Goal: Task Accomplishment & Management: Use online tool/utility

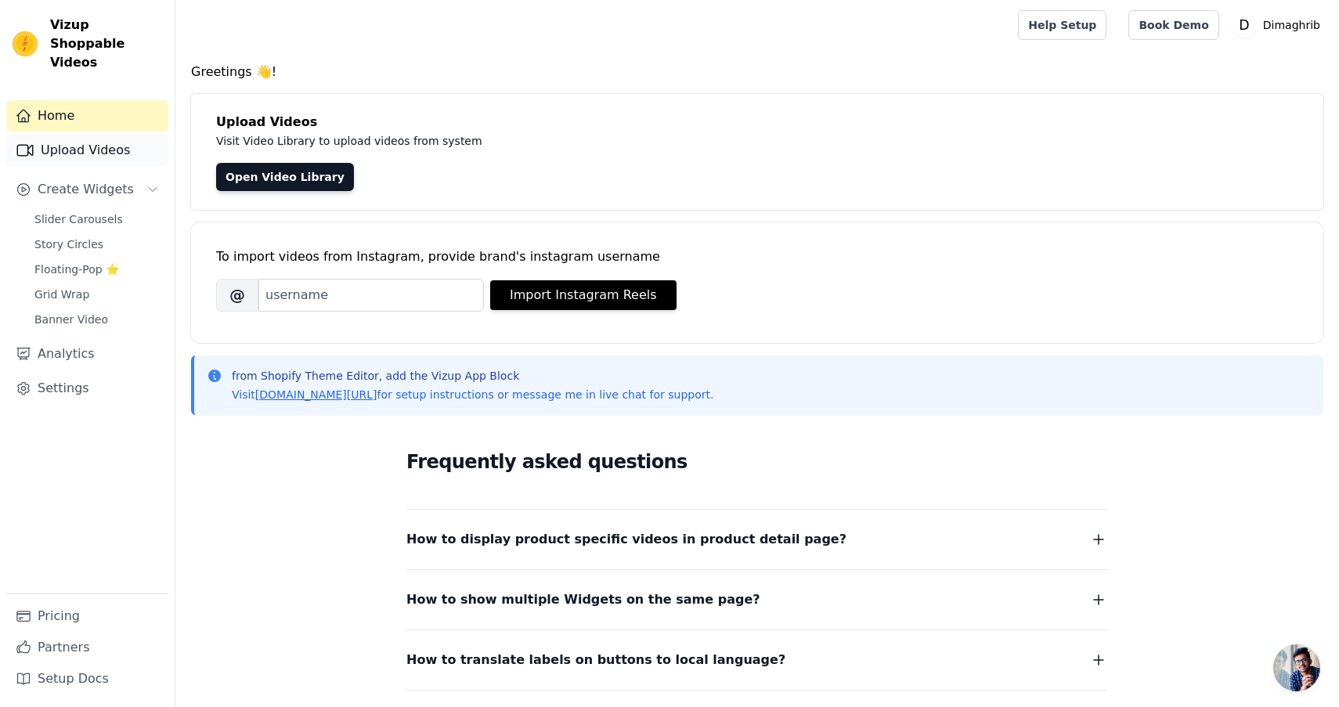
click at [77, 135] on link "Upload Videos" at bounding box center [87, 150] width 162 height 31
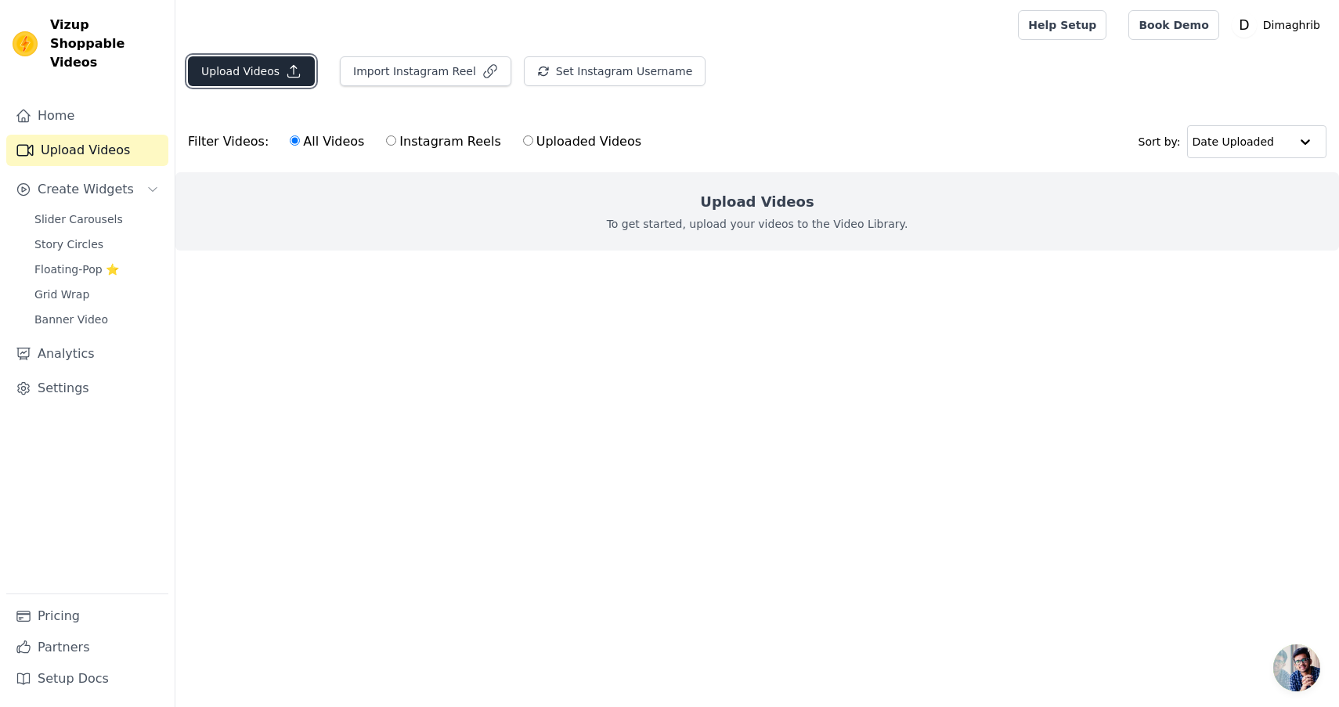
click at [257, 65] on button "Upload Videos" at bounding box center [251, 71] width 127 height 30
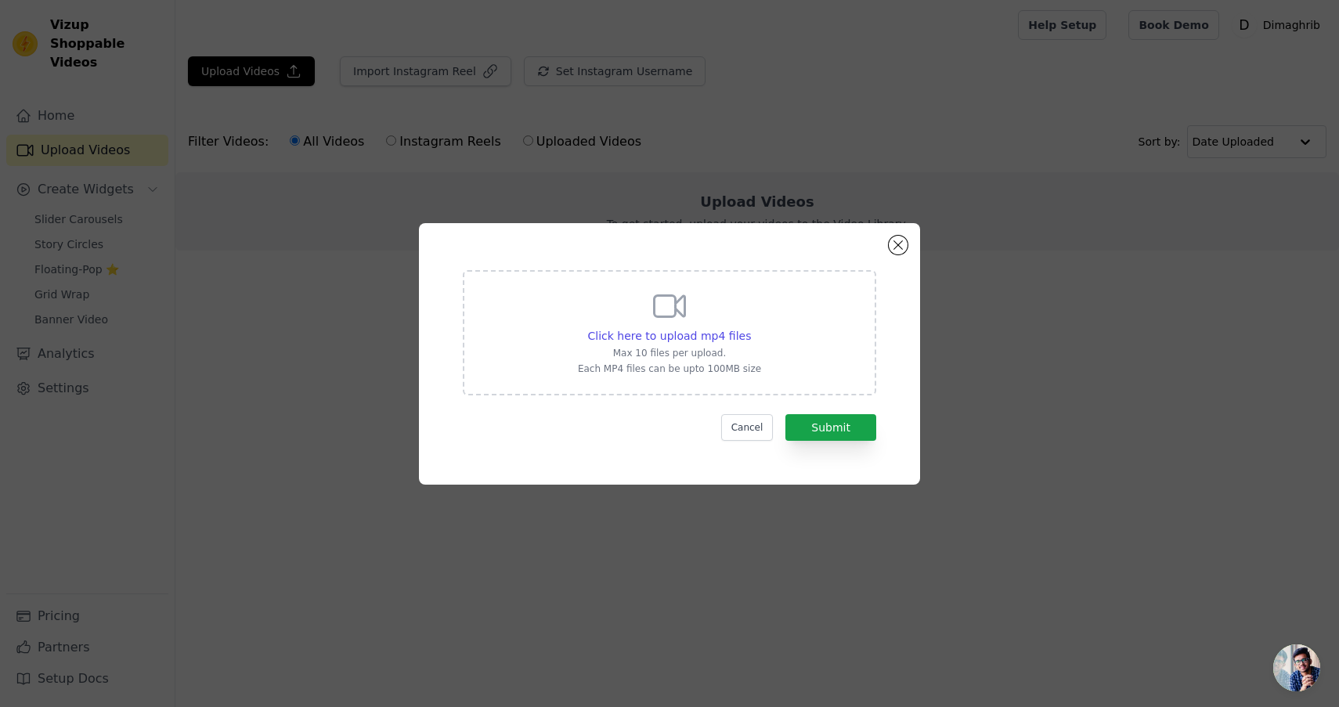
click at [680, 322] on icon at bounding box center [670, 306] width 38 height 38
click at [750, 327] on input "Click here to upload mp4 files Max 10 files per upload. Each MP4 files can be u…" at bounding box center [750, 327] width 1 height 1
click at [674, 335] on span "Click here to upload mp4 files" at bounding box center [670, 336] width 164 height 13
click at [750, 328] on input "Click here to upload mp4 files Max 10 files per upload. Each MP4 files can be u…" at bounding box center [750, 327] width 1 height 1
click at [903, 247] on button "Close modal" at bounding box center [898, 245] width 19 height 19
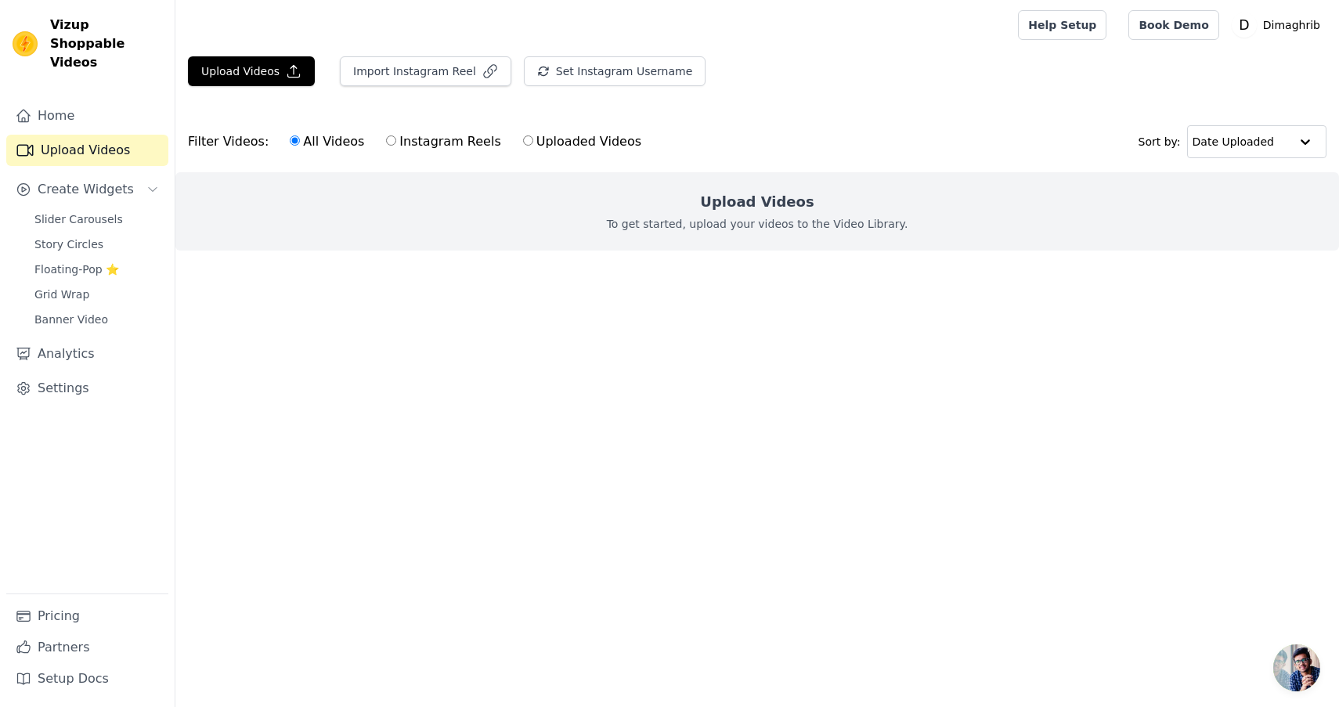
click at [415, 142] on label "Instagram Reels" at bounding box center [443, 142] width 116 height 20
click at [396, 142] on input "Instagram Reels" at bounding box center [391, 141] width 10 height 10
radio input "true"
click at [537, 143] on label "Uploaded Videos" at bounding box center [582, 142] width 120 height 20
click at [533, 143] on input "Uploaded Videos" at bounding box center [528, 141] width 10 height 10
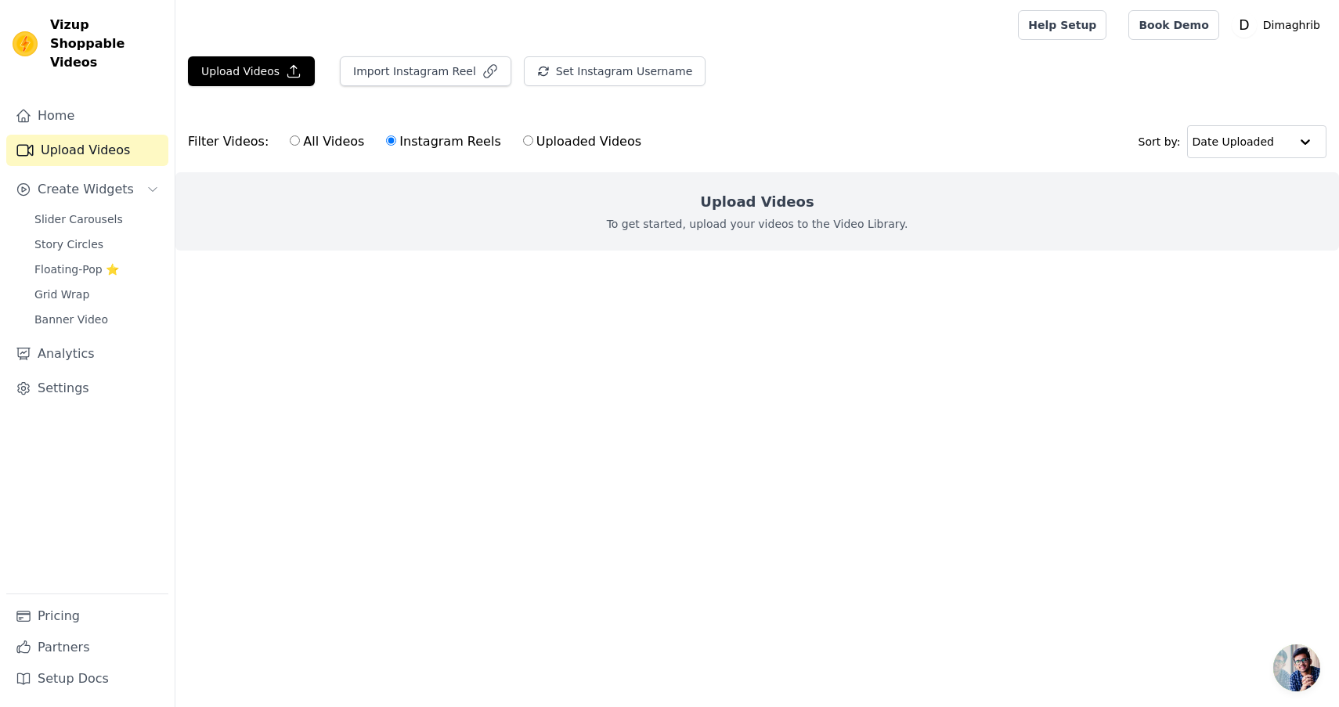
radio input "true"
click at [256, 68] on button "Upload Videos" at bounding box center [251, 71] width 127 height 30
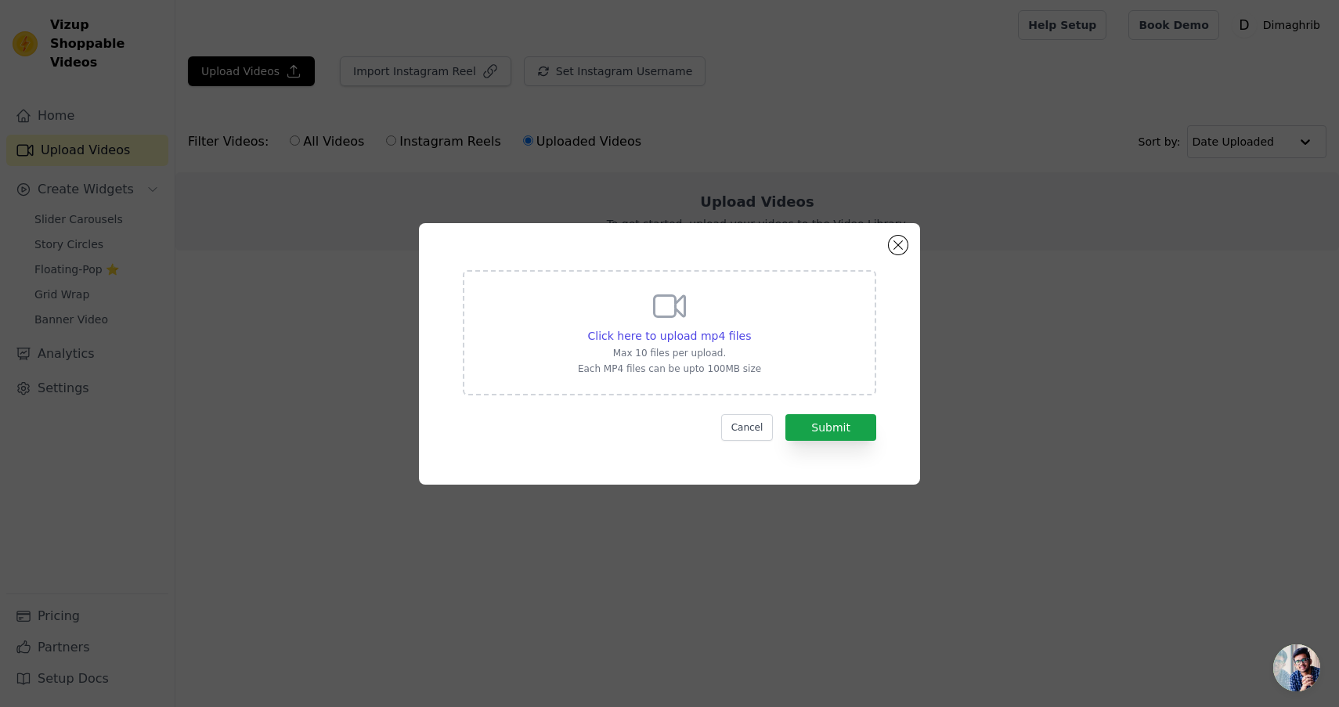
click at [674, 305] on icon at bounding box center [670, 306] width 38 height 38
click at [750, 327] on input "Click here to upload mp4 files Max 10 files per upload. Each MP4 files can be u…" at bounding box center [750, 327] width 1 height 1
click at [900, 237] on button "Close modal" at bounding box center [898, 245] width 19 height 19
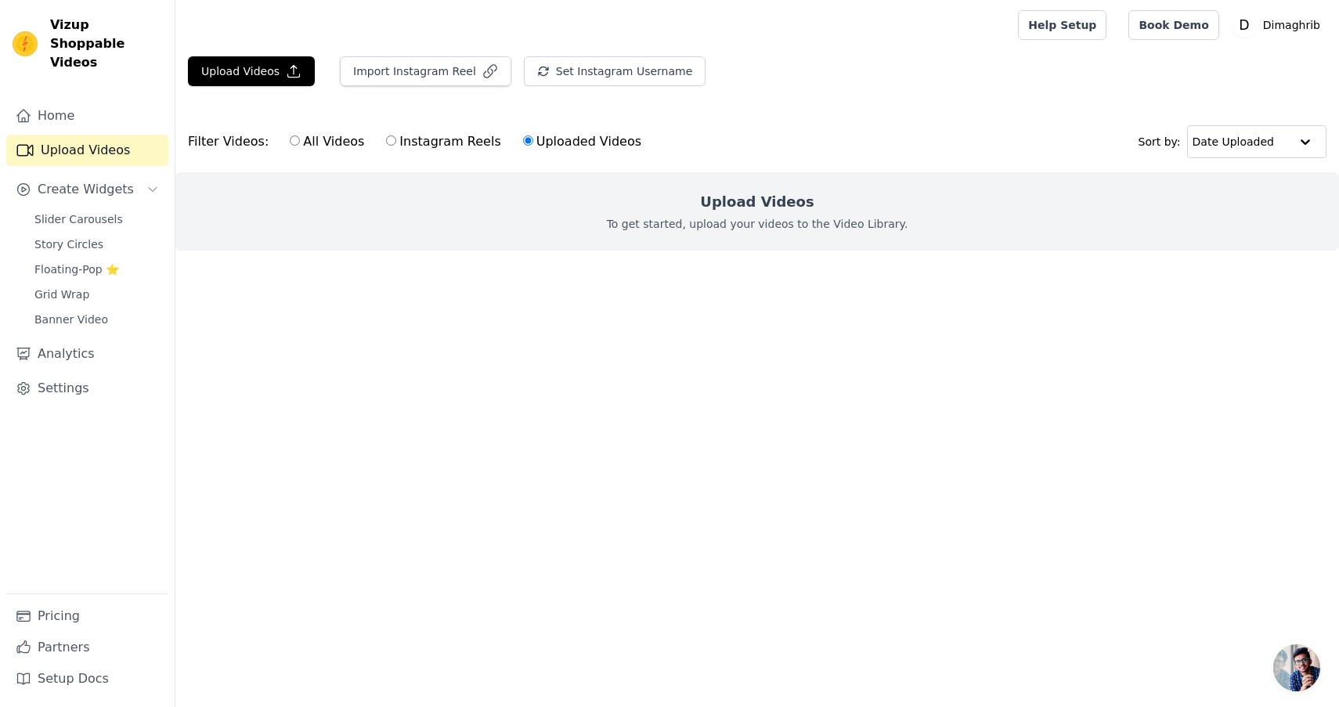
click at [314, 143] on label "All Videos" at bounding box center [327, 142] width 76 height 20
click at [300, 143] on input "All Videos" at bounding box center [295, 141] width 10 height 10
radio input "true"
click at [72, 100] on link "Home" at bounding box center [87, 115] width 162 height 31
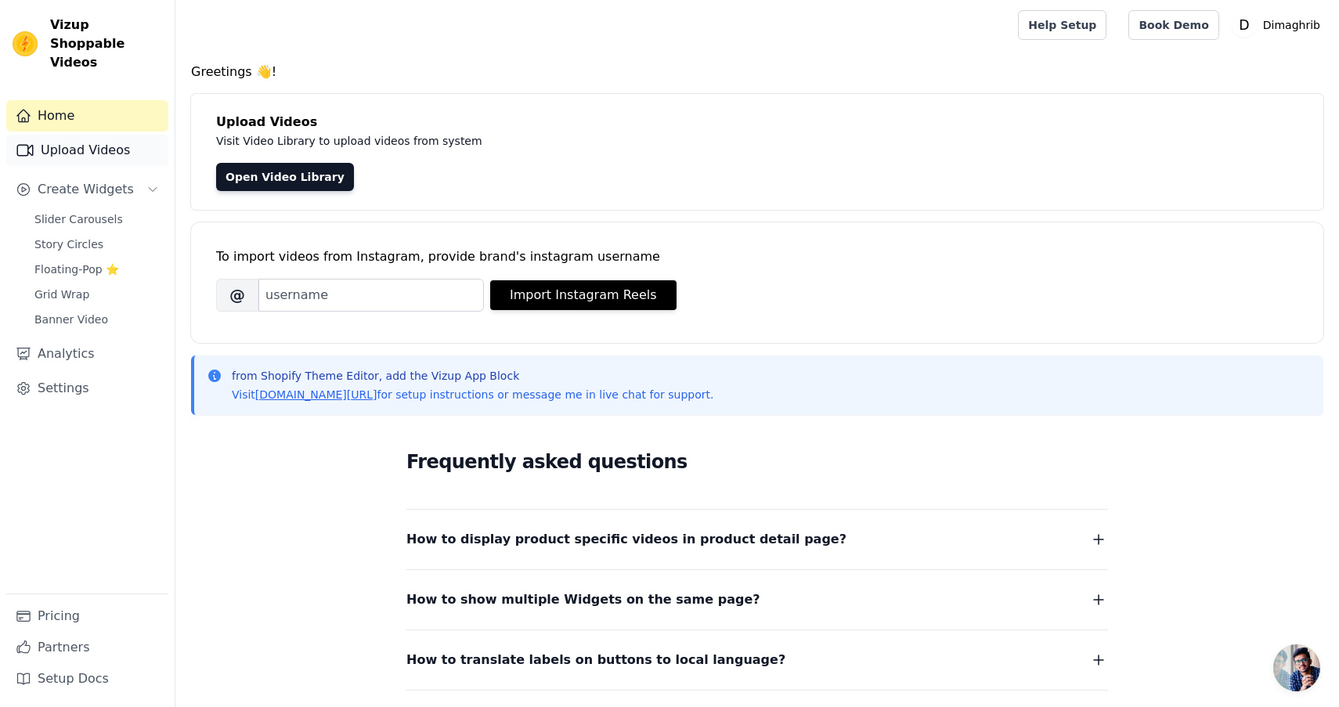
click at [76, 136] on link "Upload Videos" at bounding box center [87, 150] width 162 height 31
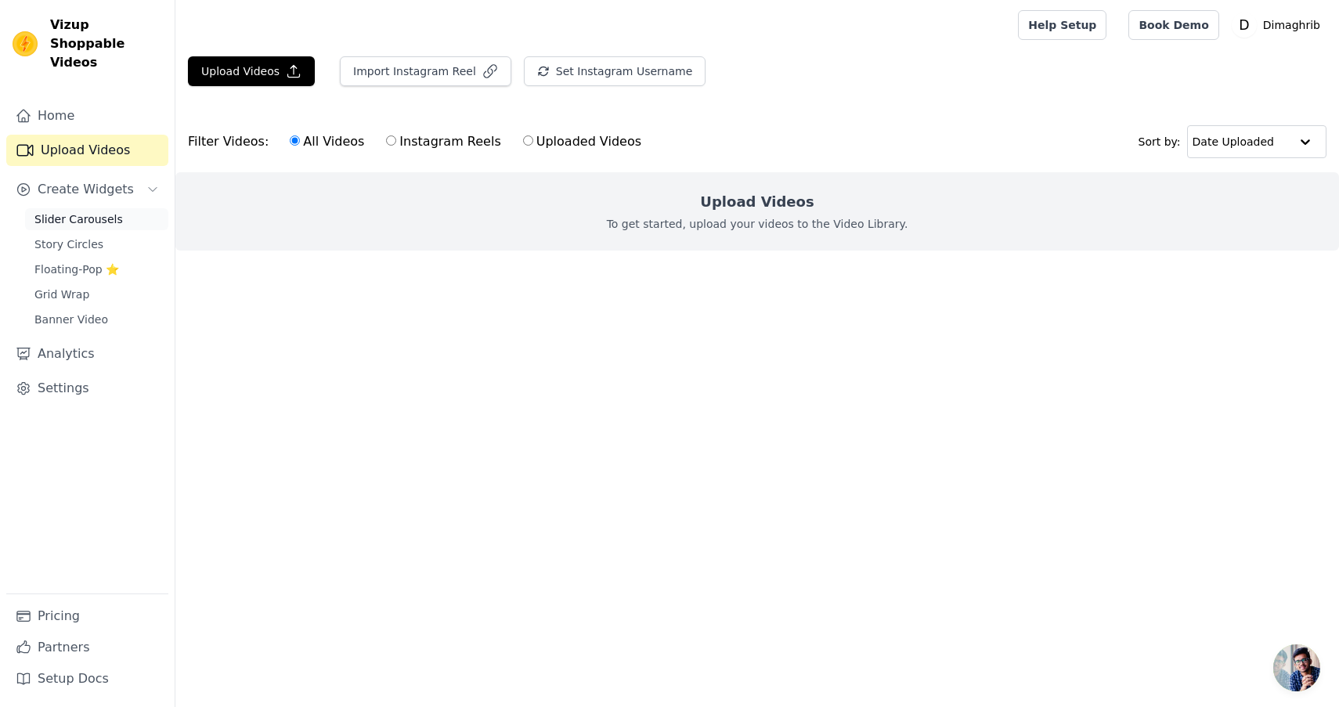
click at [85, 211] on span "Slider Carousels" at bounding box center [78, 219] width 89 height 16
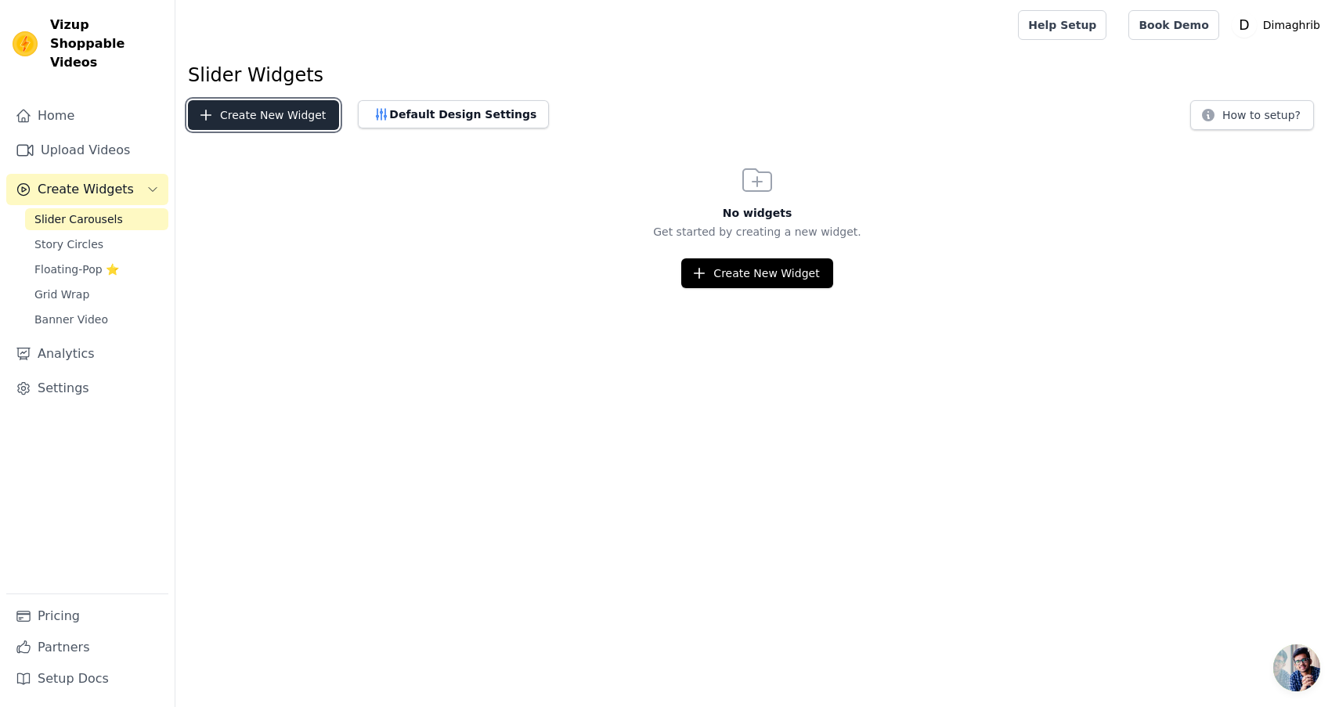
click at [247, 110] on button "Create New Widget" at bounding box center [263, 115] width 151 height 30
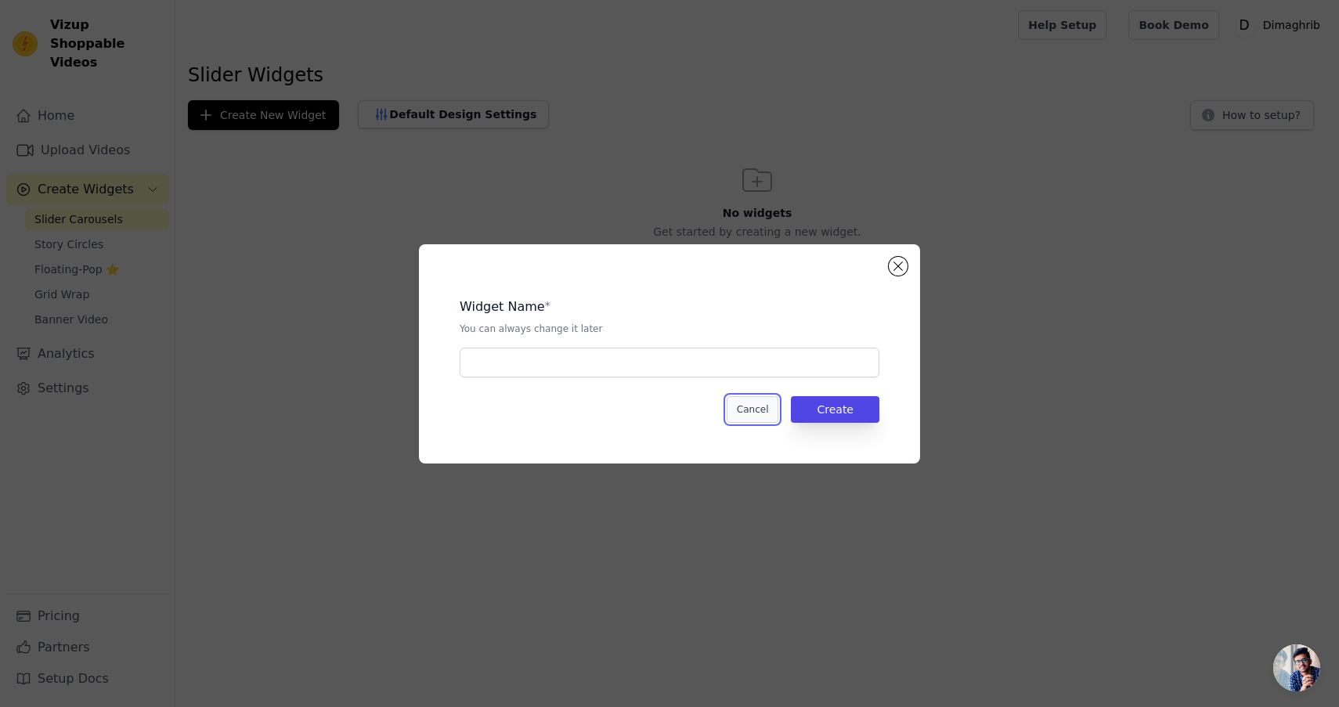
click at [749, 410] on button "Cancel" at bounding box center [753, 409] width 52 height 27
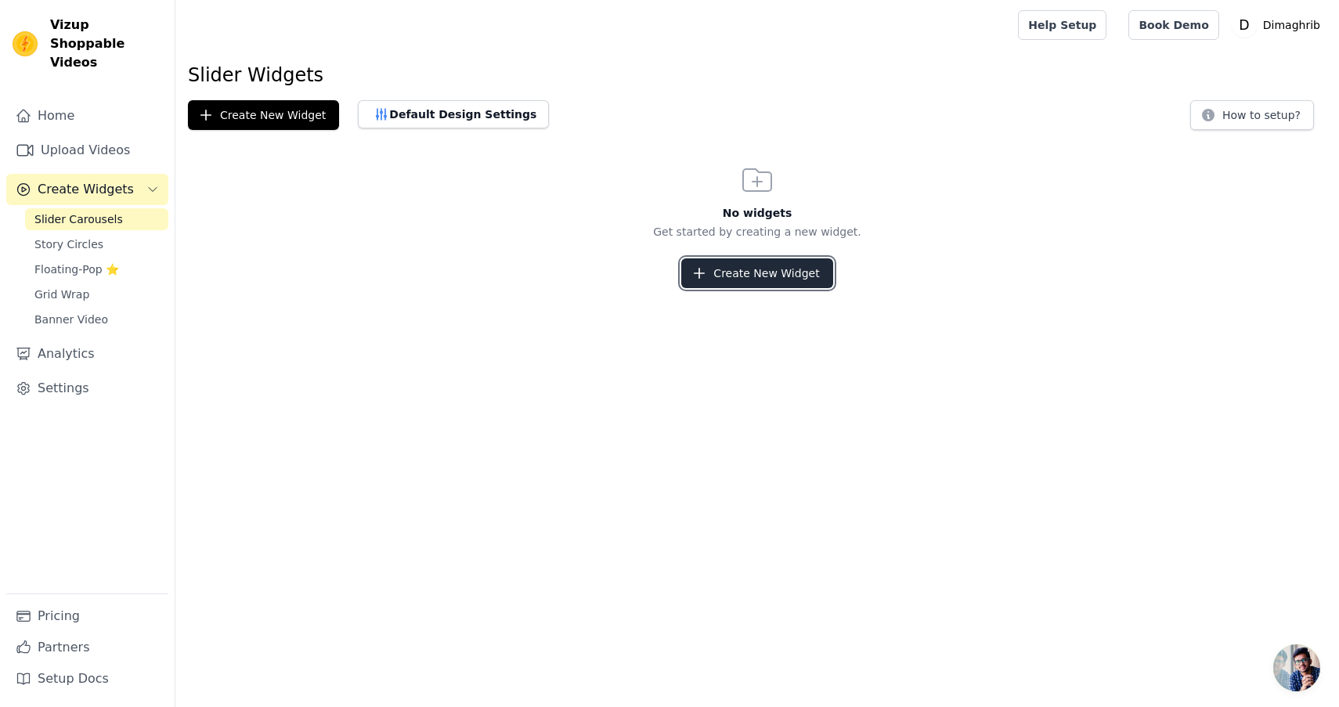
click at [765, 269] on button "Create New Widget" at bounding box center [756, 273] width 151 height 30
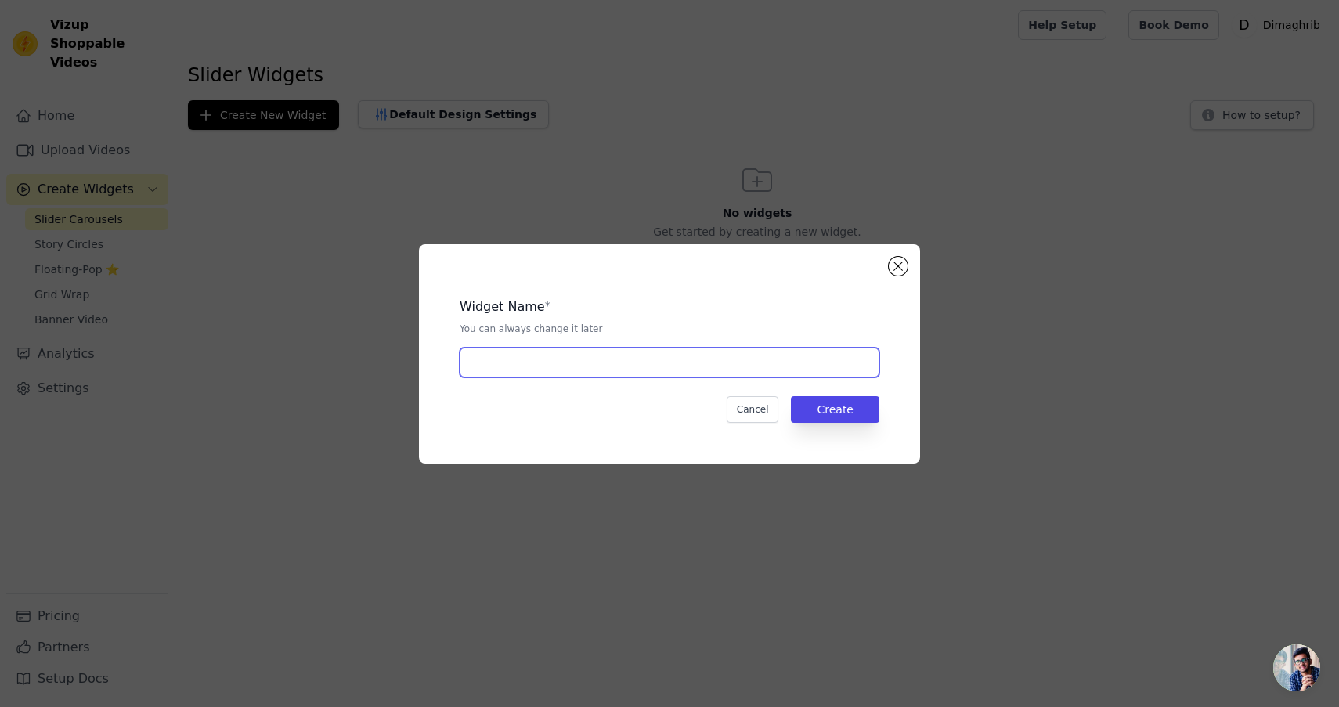
click at [667, 352] on input "text" at bounding box center [670, 363] width 420 height 30
type input "Dimaghrib"
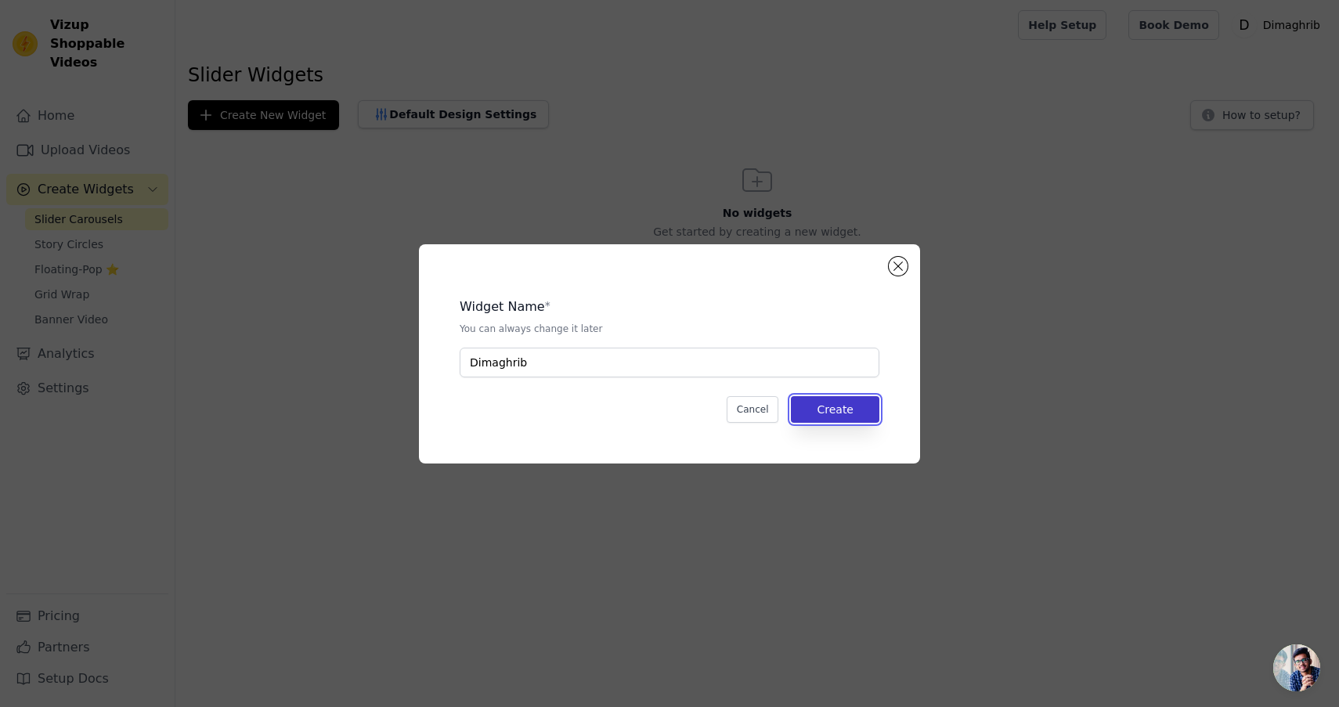
click at [846, 401] on button "Create" at bounding box center [835, 409] width 89 height 27
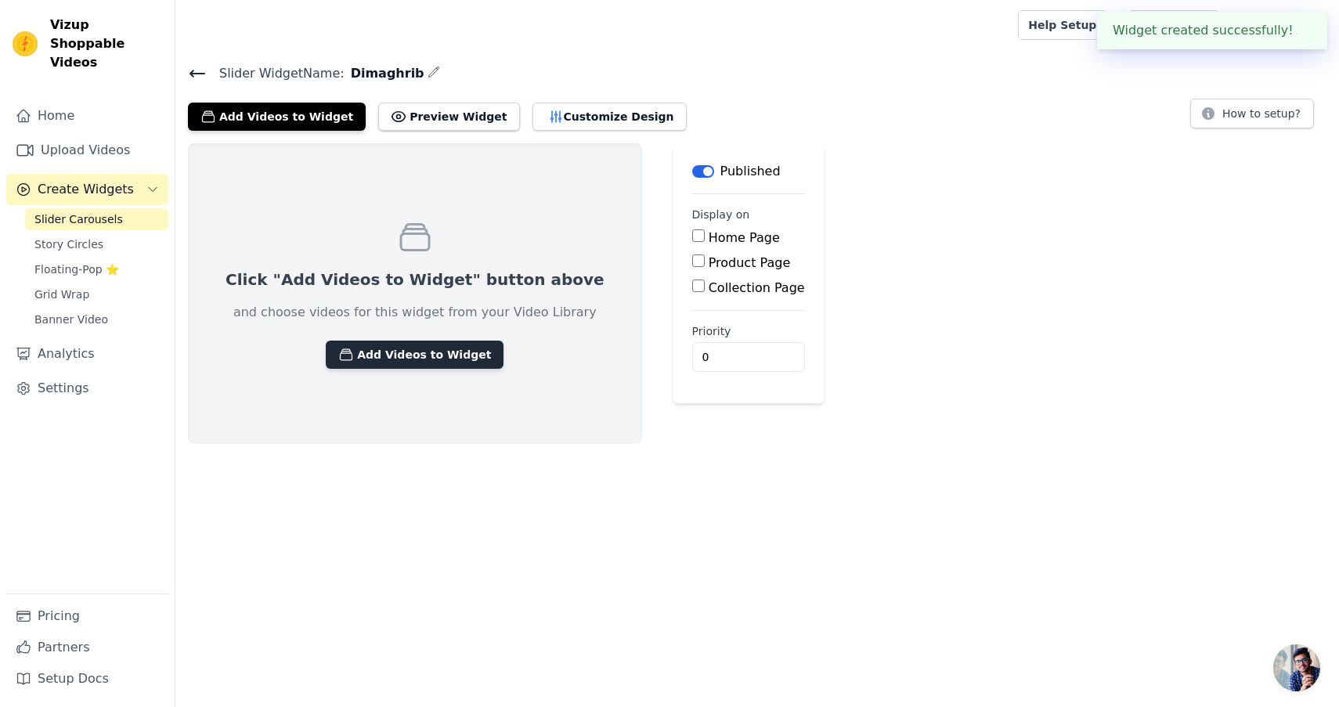
click at [396, 356] on button "Add Videos to Widget" at bounding box center [415, 355] width 178 height 28
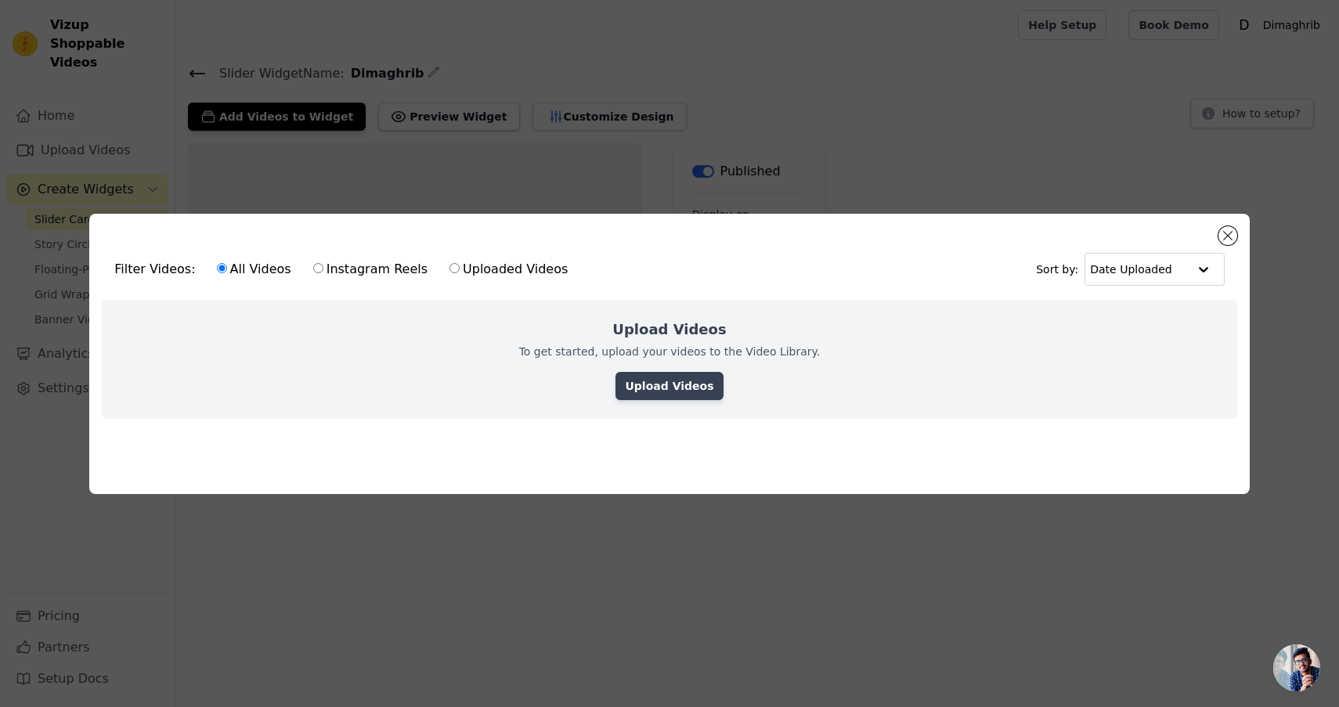
click at [642, 383] on link "Upload Videos" at bounding box center [669, 386] width 107 height 28
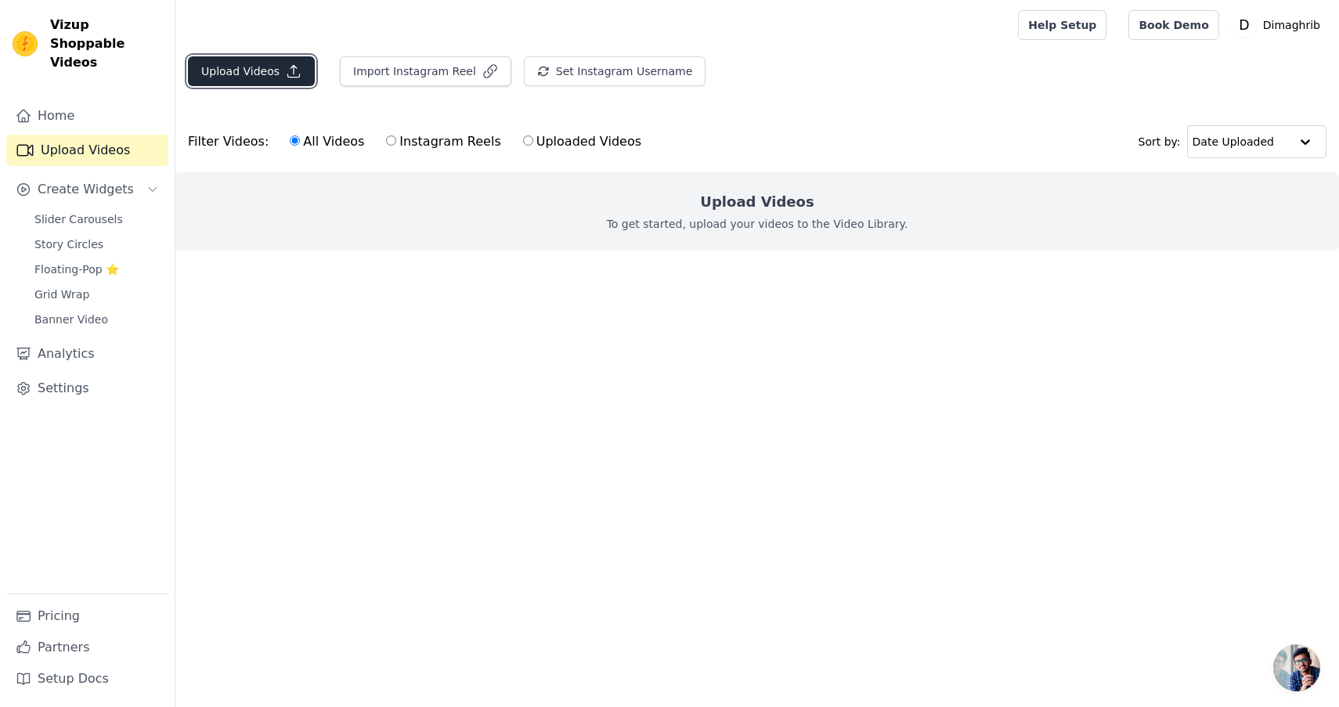
click at [263, 74] on button "Upload Videos" at bounding box center [251, 71] width 127 height 30
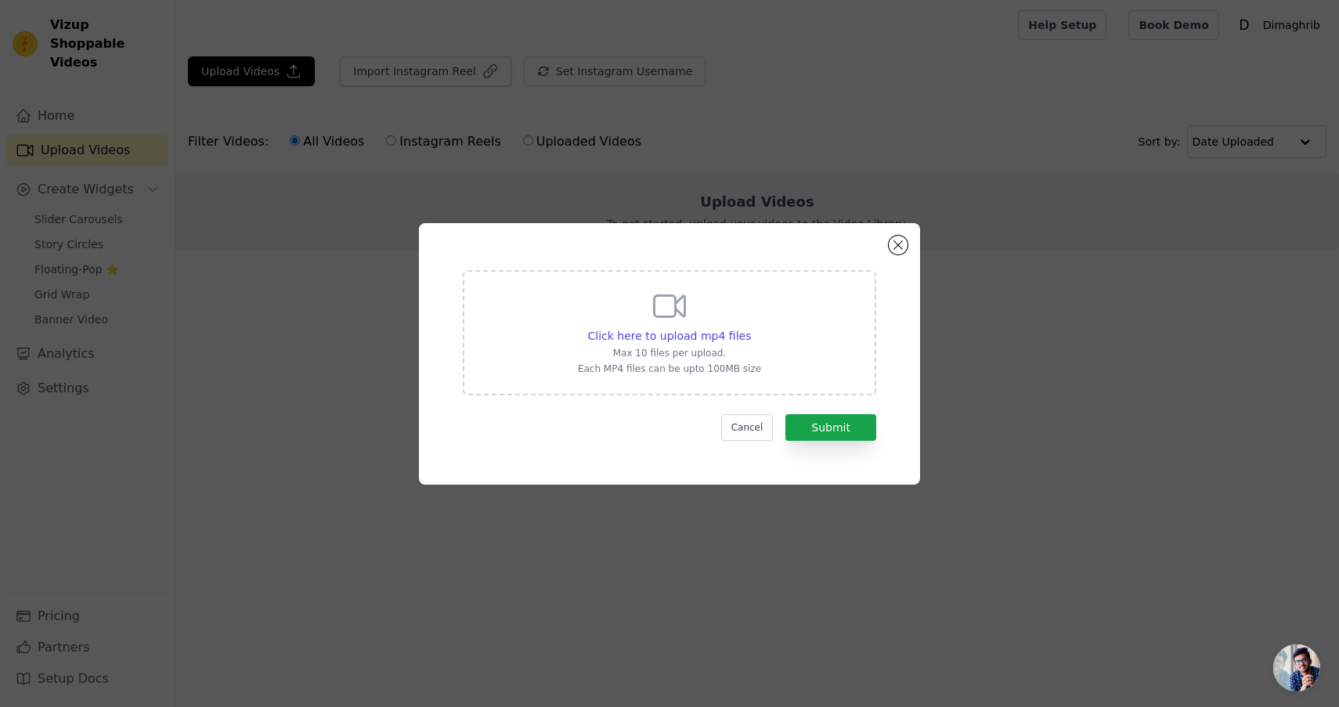
click at [664, 305] on icon at bounding box center [670, 306] width 38 height 38
click at [750, 327] on input "Click here to upload mp4 files Max 10 files per upload. Each MP4 files can be u…" at bounding box center [750, 327] width 1 height 1
click at [750, 421] on button "Cancel" at bounding box center [747, 427] width 52 height 27
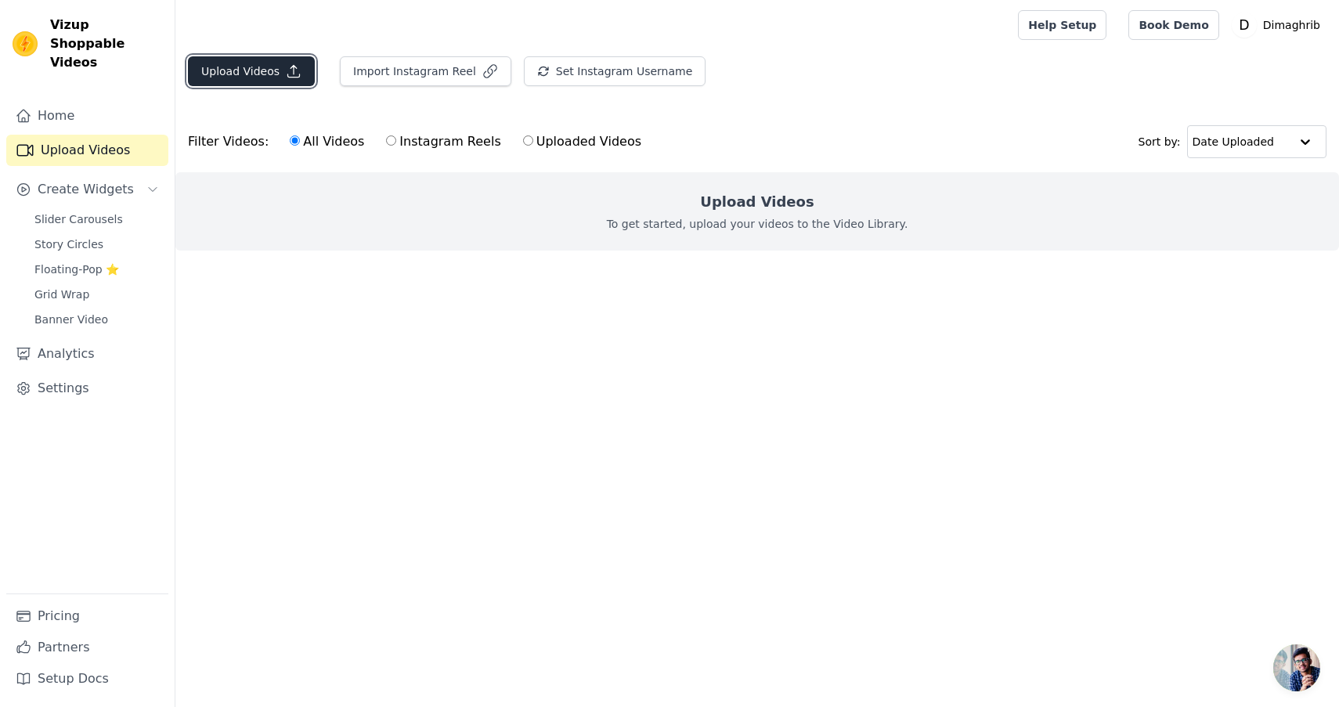
click at [229, 71] on button "Upload Videos" at bounding box center [251, 71] width 127 height 30
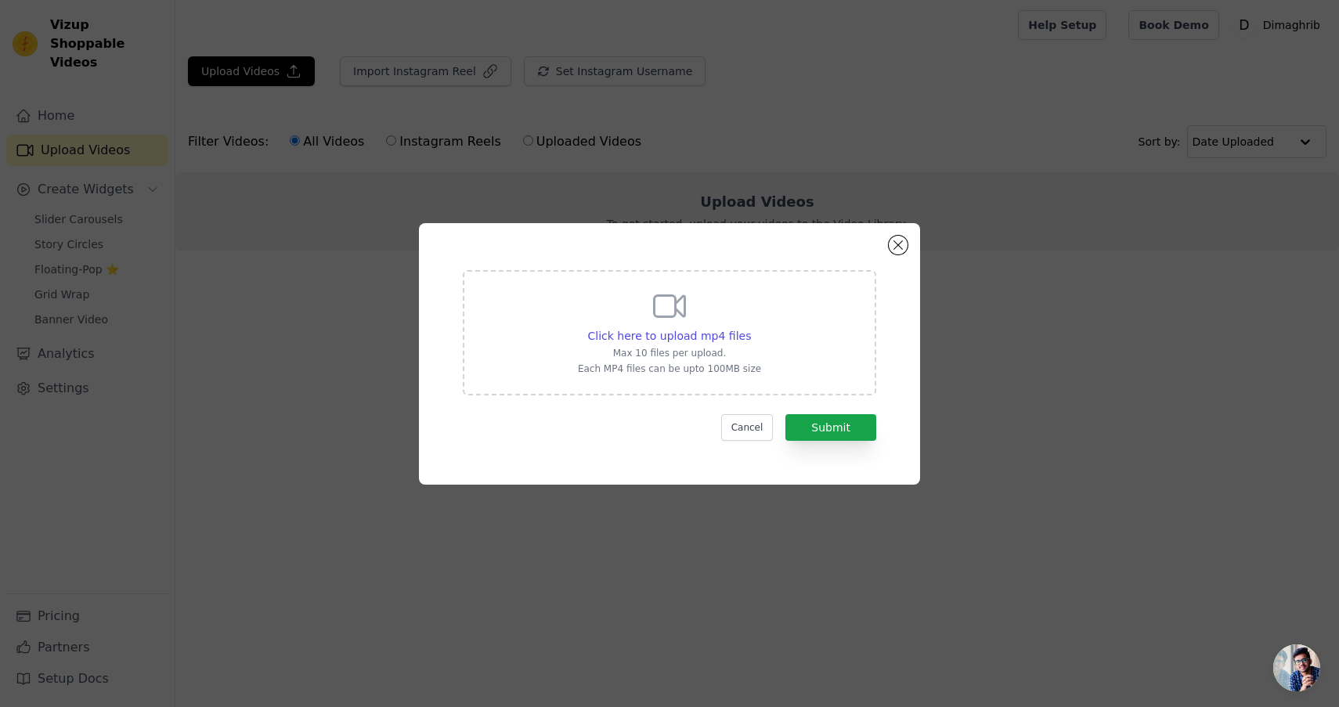
click at [692, 327] on div "Click here to upload mp4 files Max 10 files per upload. Each MP4 files can be u…" at bounding box center [669, 331] width 183 height 88
click at [750, 327] on input "Click here to upload mp4 files Max 10 files per upload. Each MP4 files can be u…" at bounding box center [750, 327] width 1 height 1
click at [891, 246] on button "Close modal" at bounding box center [898, 245] width 19 height 19
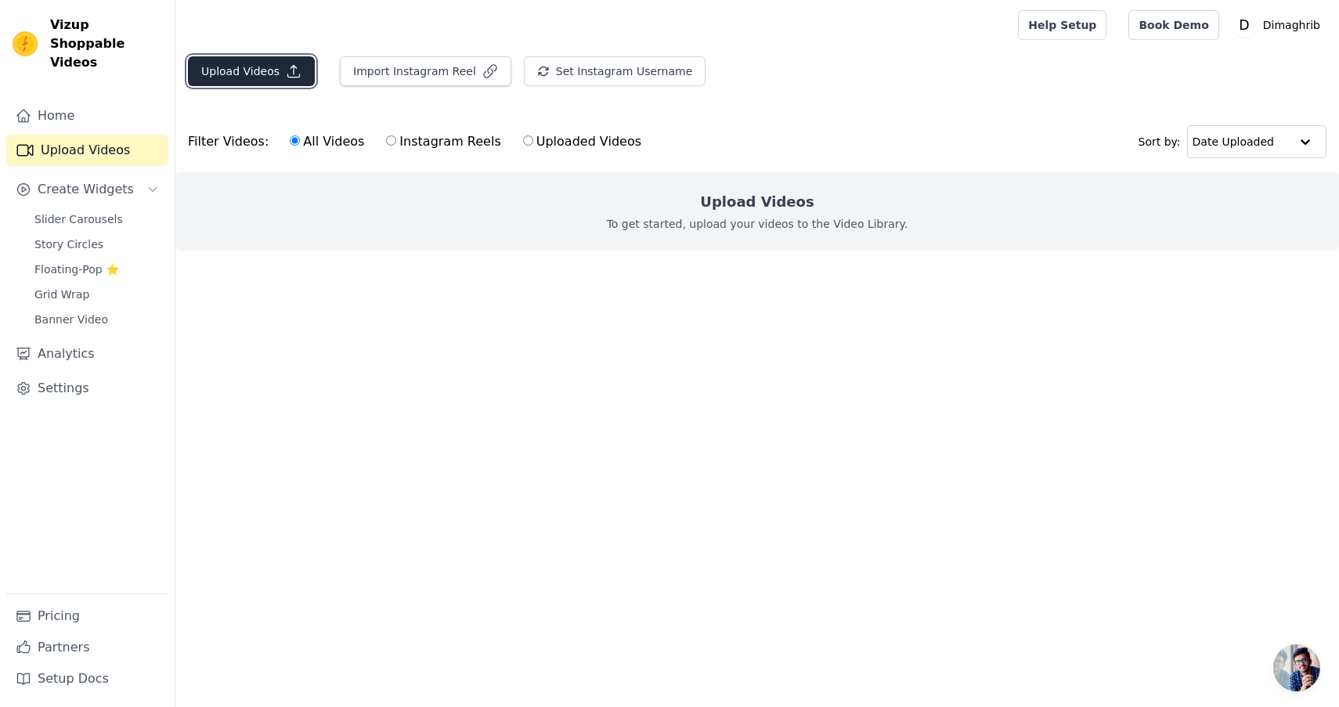
click at [256, 78] on button "Upload Videos" at bounding box center [251, 71] width 127 height 30
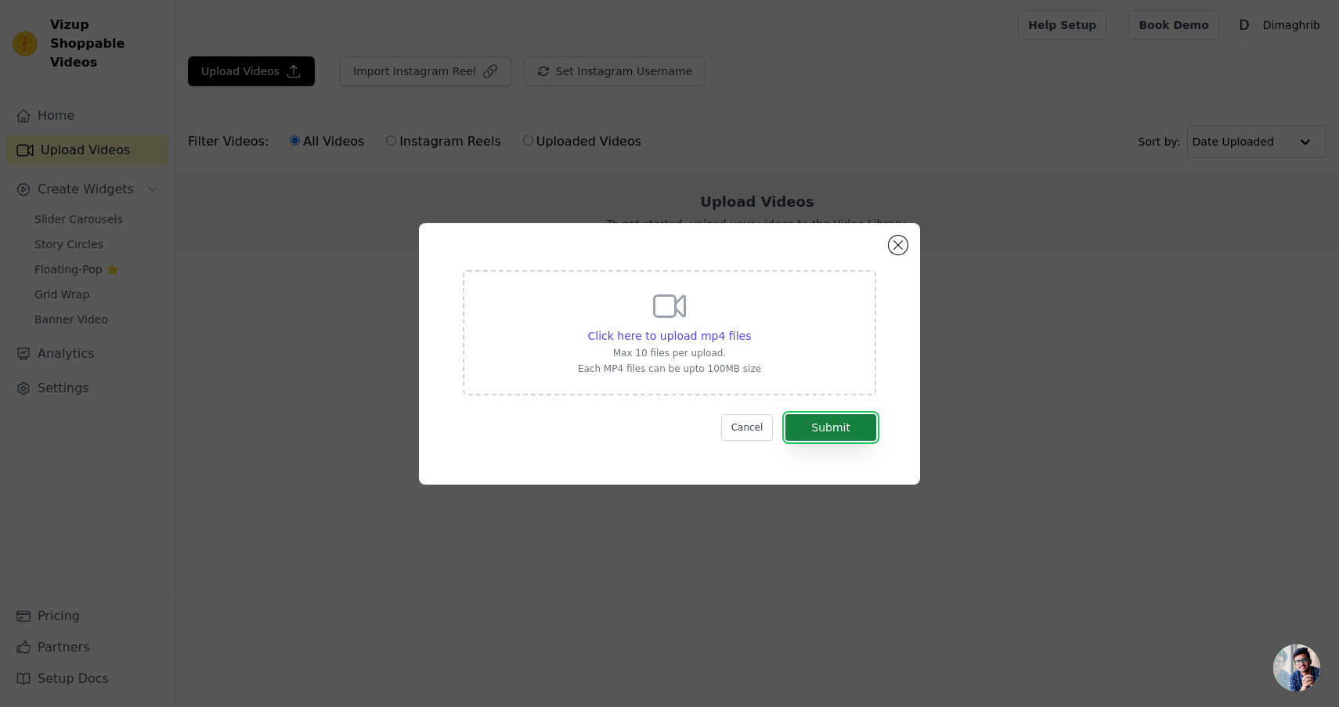
click at [846, 428] on button "Submit" at bounding box center [831, 427] width 91 height 27
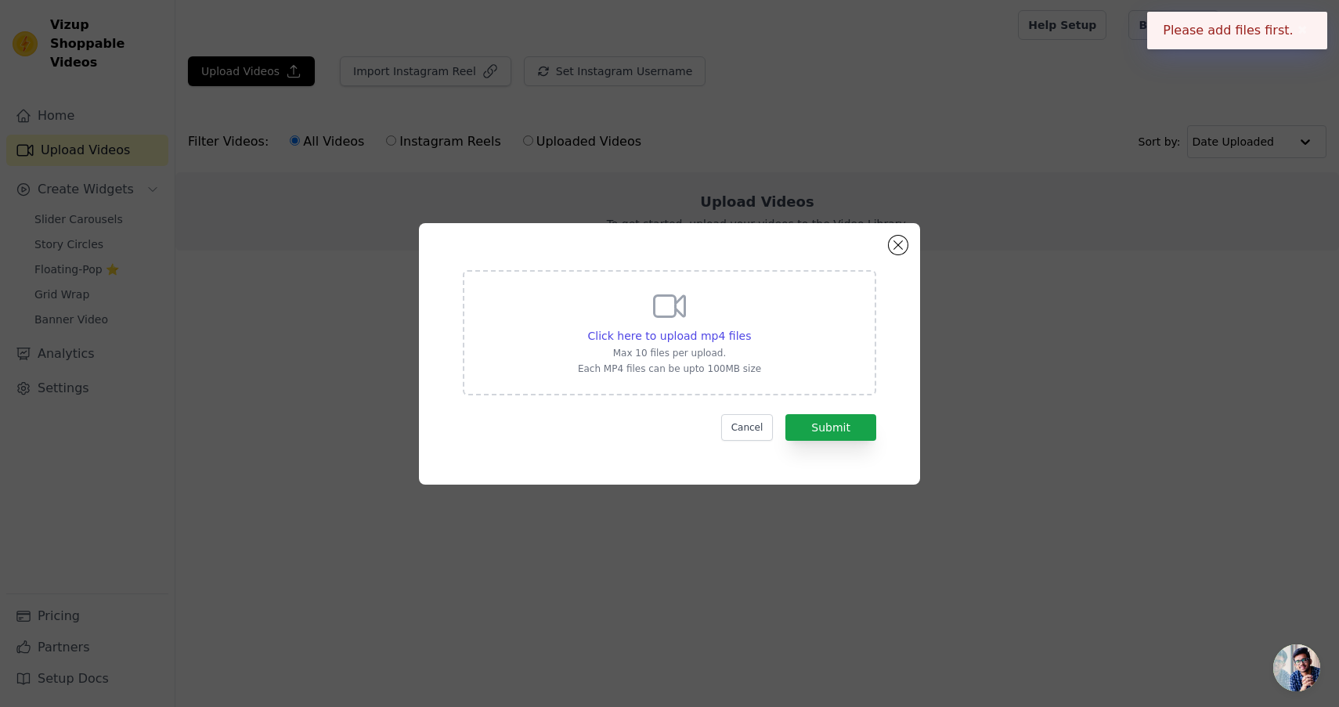
click at [655, 324] on icon at bounding box center [670, 306] width 38 height 38
click at [750, 327] on input "Click here to upload mp4 files Max 10 files per upload. Each MP4 files can be u…" at bounding box center [750, 327] width 1 height 1
click at [661, 323] on icon at bounding box center [670, 306] width 38 height 38
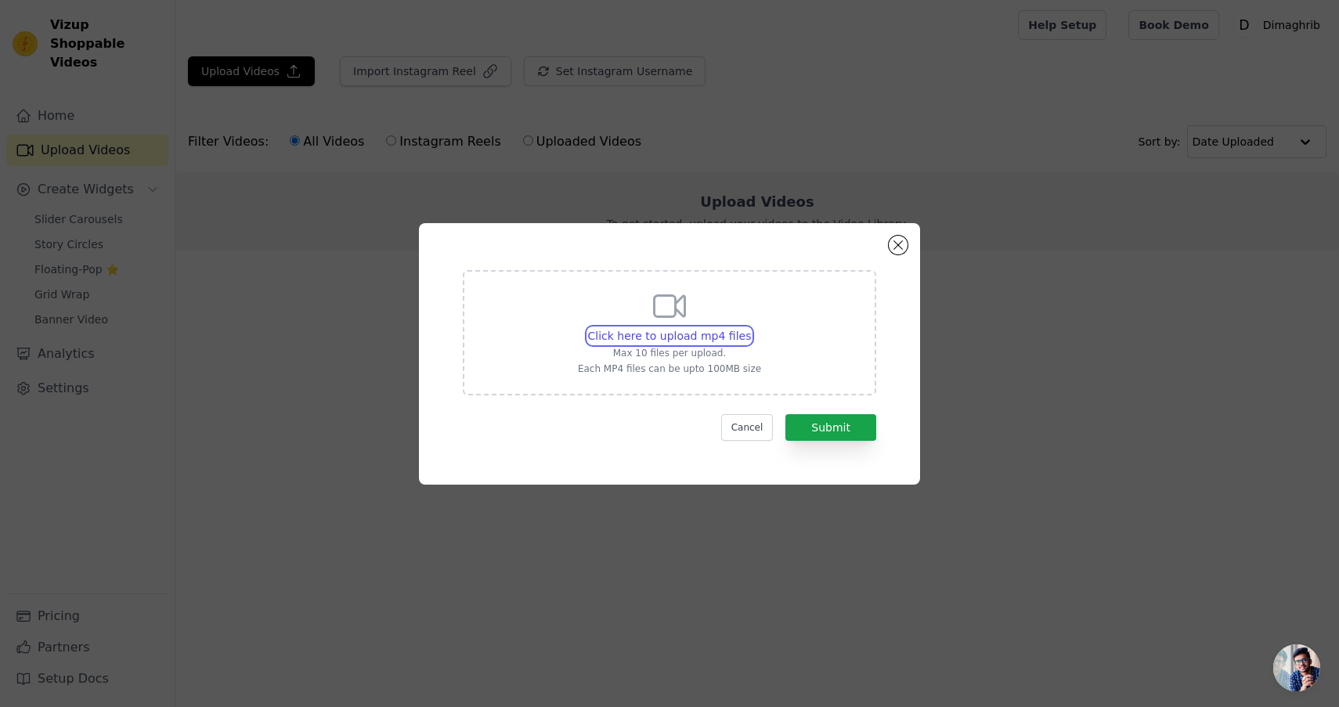
click at [750, 327] on input "Click here to upload mp4 files Max 10 files per upload. Each MP4 files can be u…" at bounding box center [750, 327] width 1 height 1
click at [901, 245] on button "Close modal" at bounding box center [898, 245] width 19 height 19
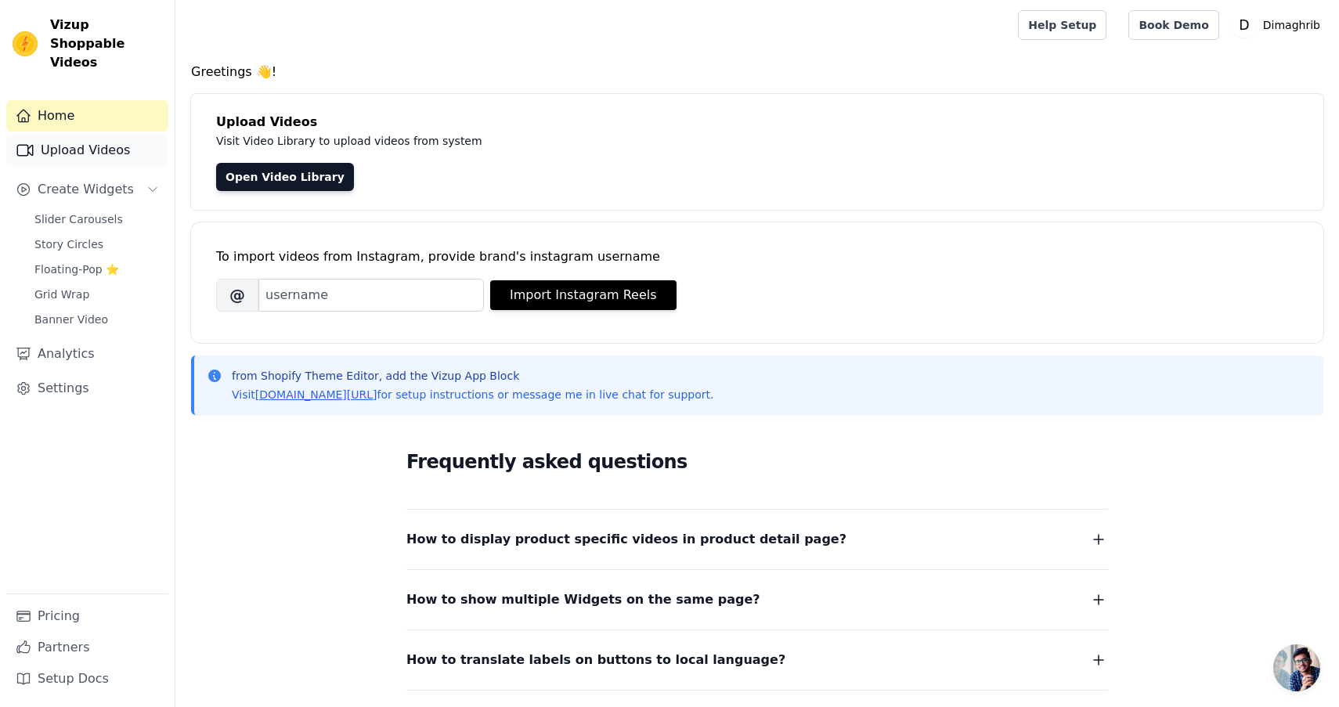
click at [81, 135] on link "Upload Videos" at bounding box center [87, 150] width 162 height 31
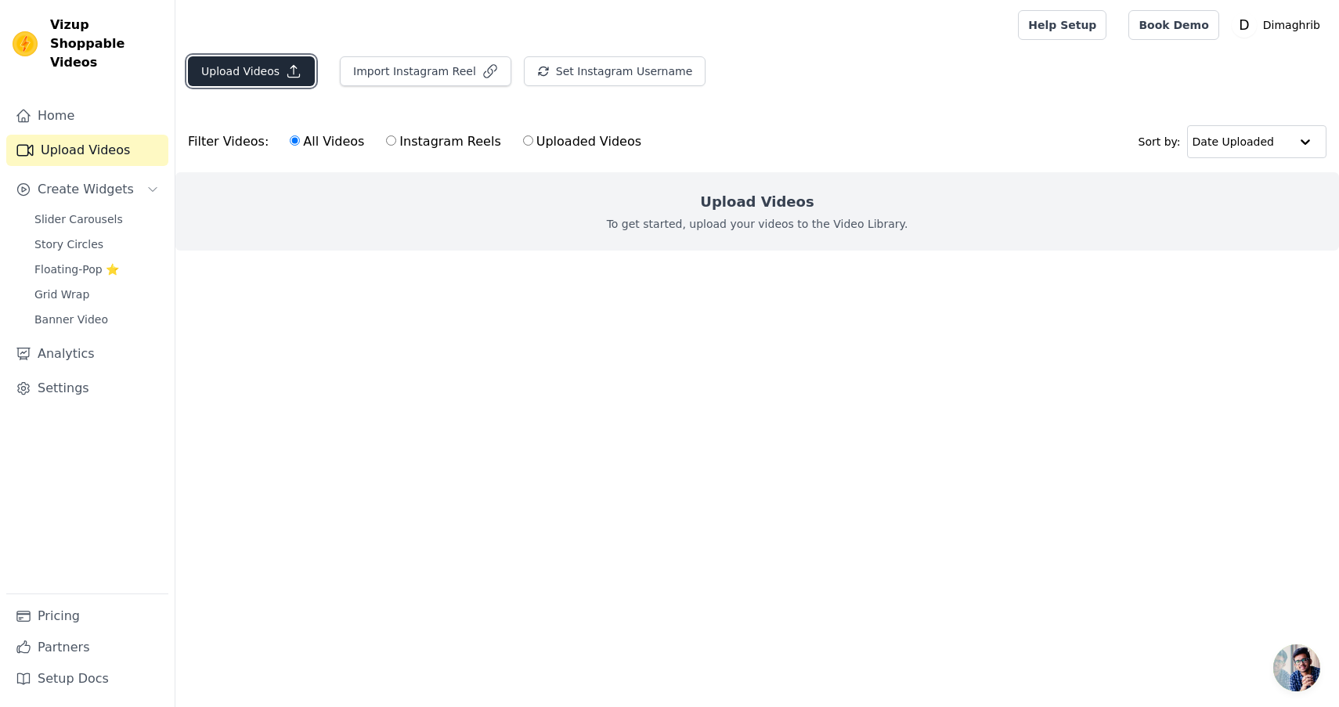
click at [228, 69] on button "Upload Videos" at bounding box center [251, 71] width 127 height 30
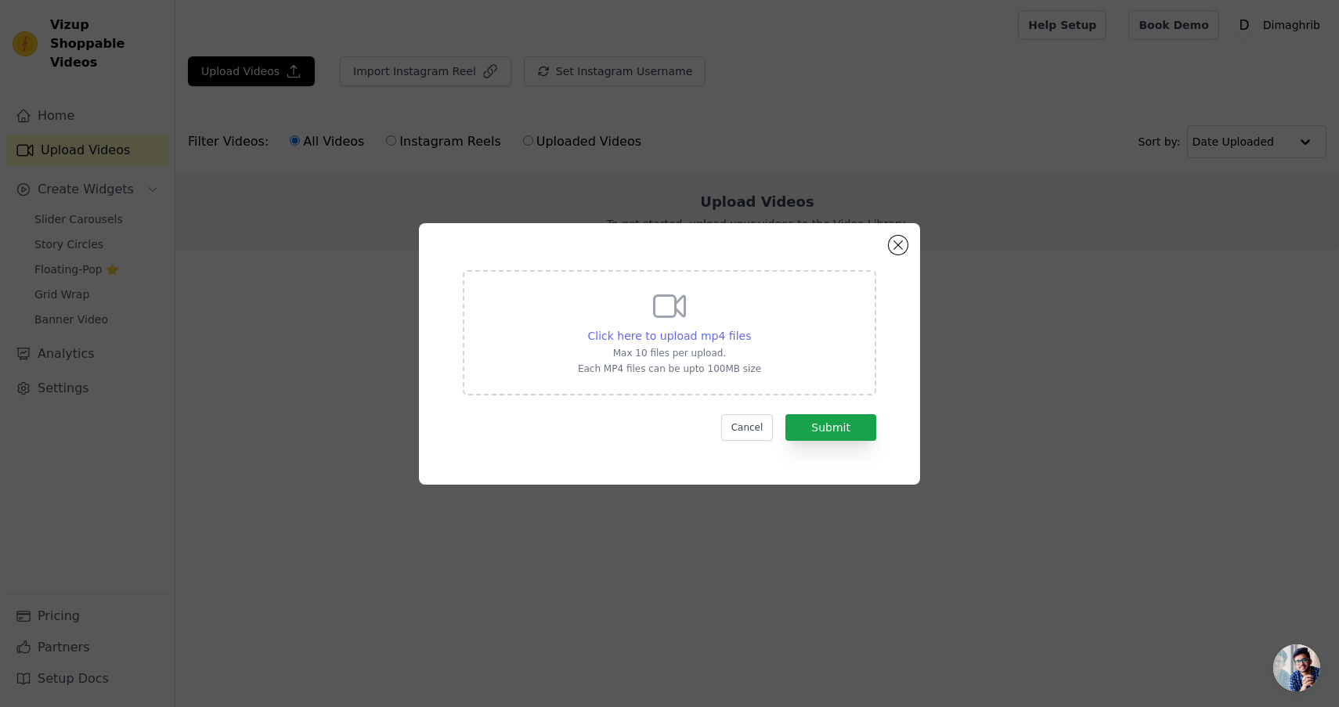
click at [704, 334] on span "Click here to upload mp4 files" at bounding box center [670, 336] width 164 height 13
click at [750, 328] on input "Click here to upload mp4 files Max 10 files per upload. Each MP4 files can be u…" at bounding box center [750, 327] width 1 height 1
click at [892, 249] on button "Close modal" at bounding box center [898, 245] width 19 height 19
